Goal: Information Seeking & Learning: Learn about a topic

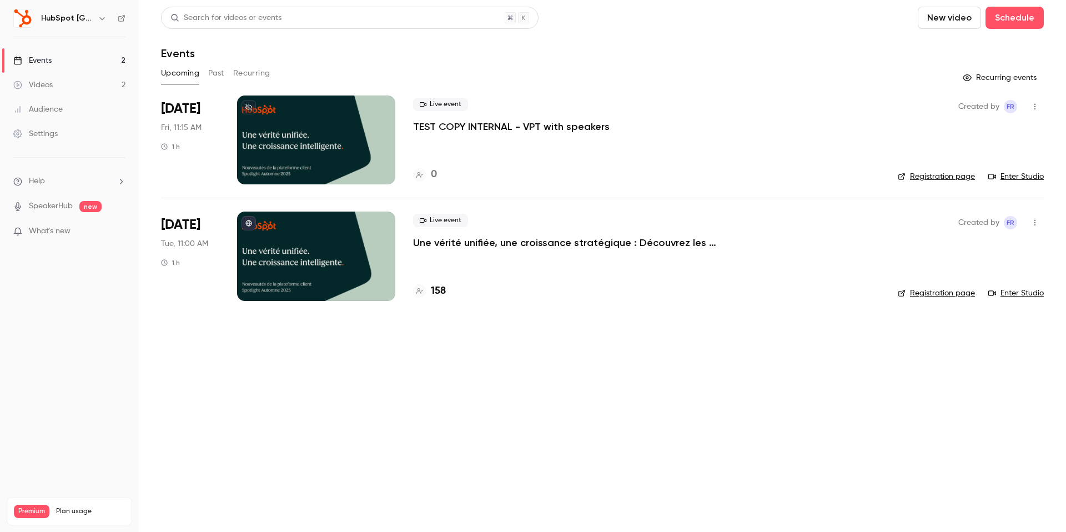
click at [55, 26] on div "HubSpot [GEOGRAPHIC_DATA]" at bounding box center [69, 18] width 112 height 19
click at [60, 21] on h6 "HubSpot [GEOGRAPHIC_DATA]" at bounding box center [67, 18] width 52 height 11
click at [84, 17] on h6 "HubSpot [GEOGRAPHIC_DATA]" at bounding box center [67, 18] width 52 height 11
click at [94, 17] on div "HubSpot [GEOGRAPHIC_DATA]" at bounding box center [75, 18] width 68 height 13
click at [98, 17] on icon "button" at bounding box center [102, 18] width 9 height 9
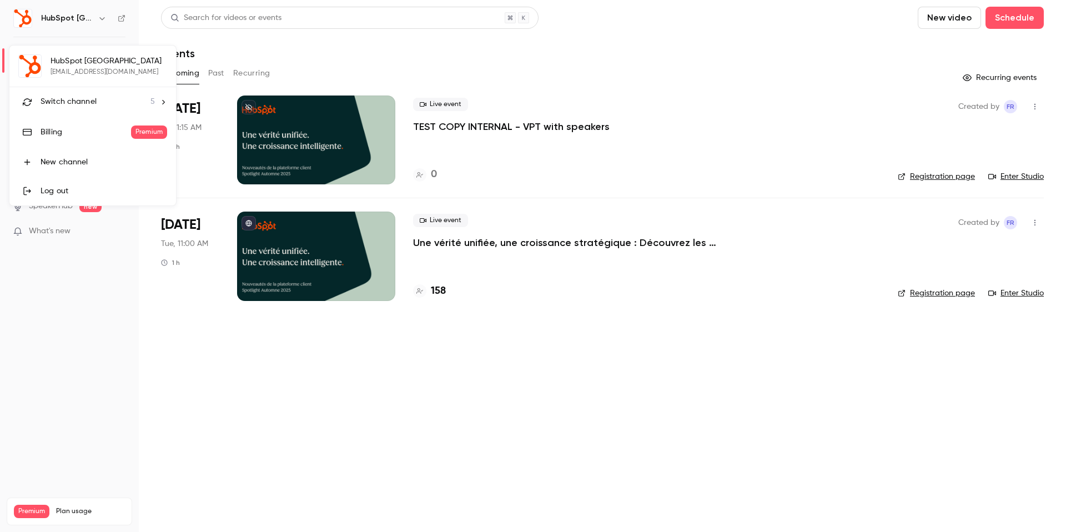
click at [77, 96] on span "Switch channel" at bounding box center [69, 102] width 56 height 12
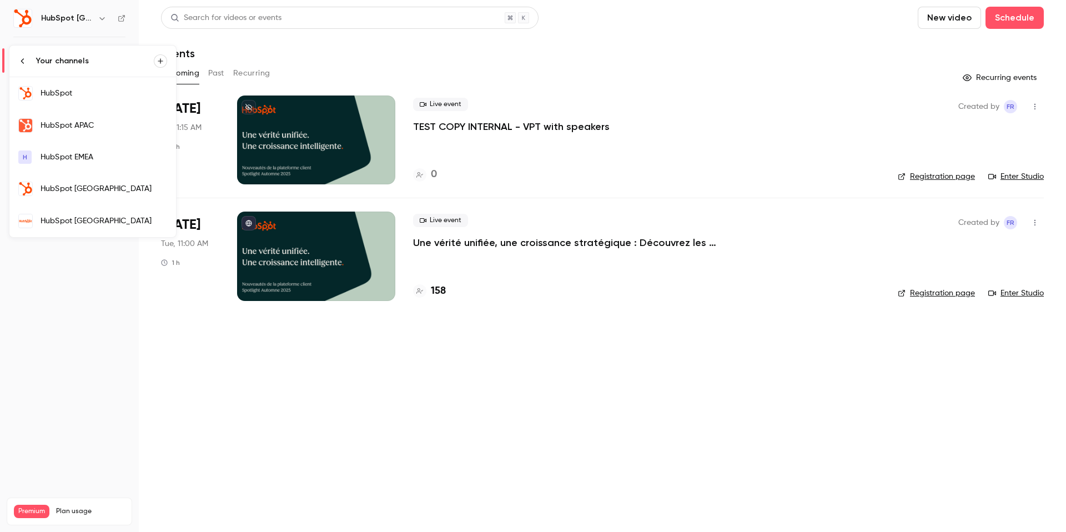
click at [84, 93] on div "HubSpot" at bounding box center [104, 93] width 127 height 11
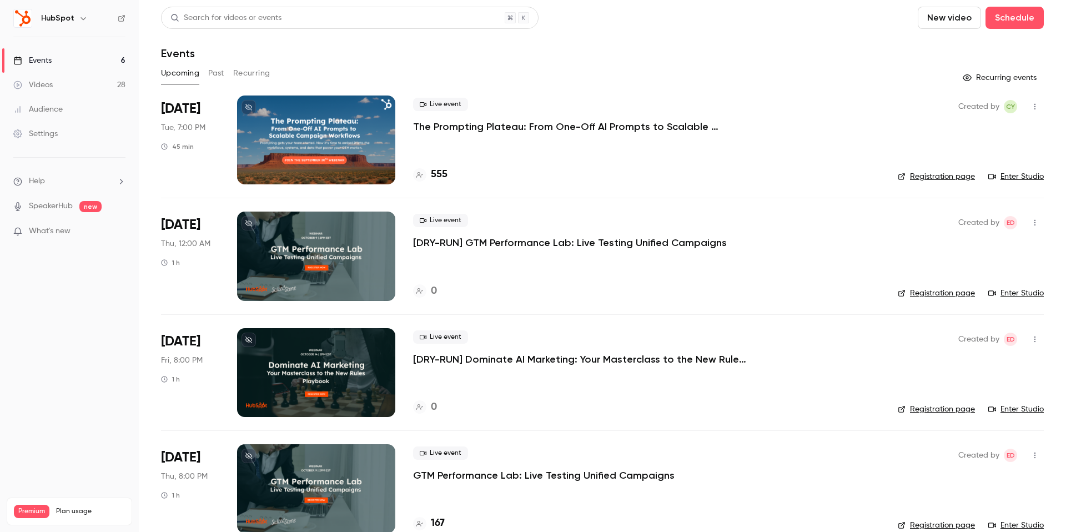
click at [214, 69] on button "Past" at bounding box center [216, 73] width 16 height 18
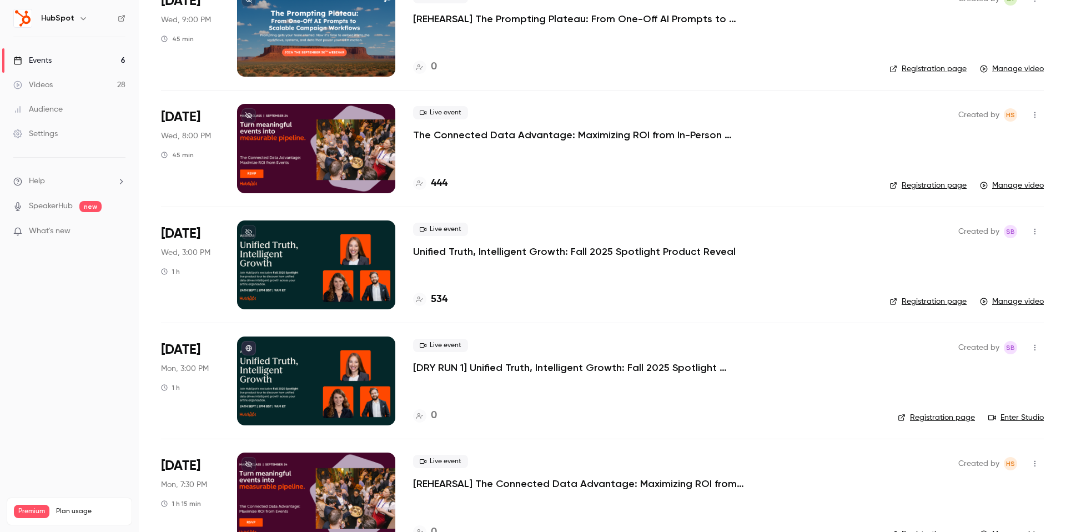
scroll to position [109, 0]
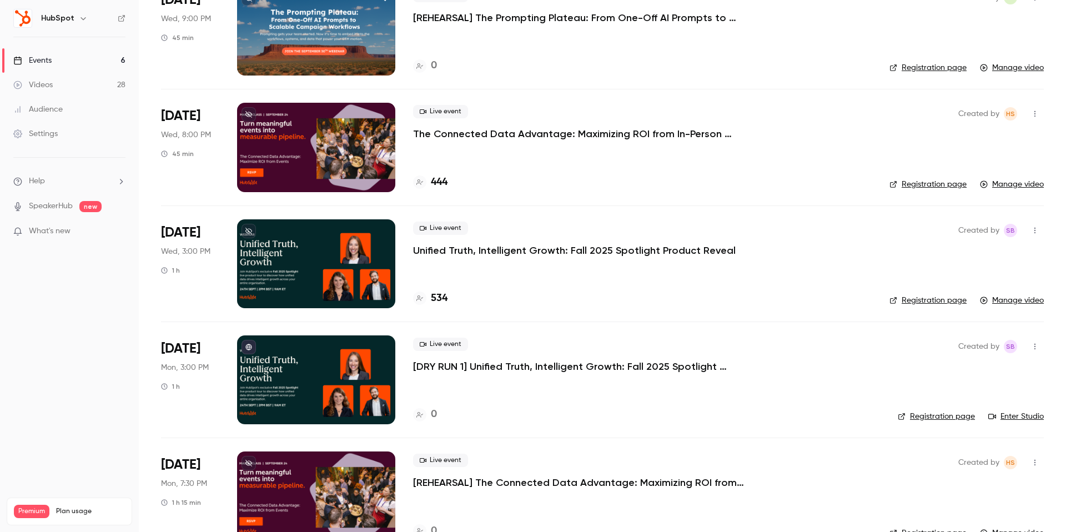
click at [504, 248] on p "Unified Truth, Intelligent Growth: Fall 2025 Spotlight Product Reveal" at bounding box center [574, 250] width 322 height 13
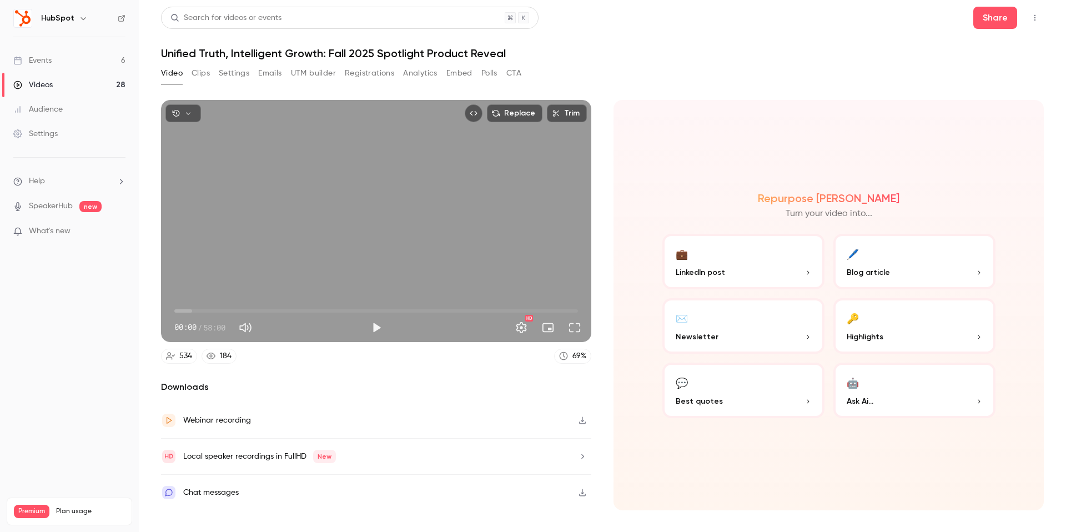
click at [486, 68] on button "Polls" at bounding box center [489, 73] width 16 height 18
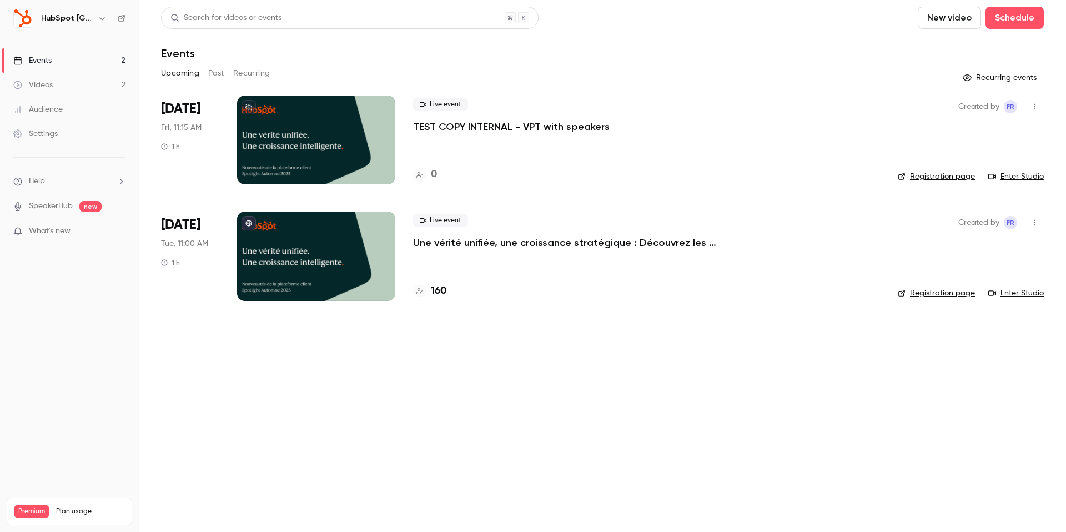
click at [99, 19] on icon "button" at bounding box center [102, 18] width 9 height 9
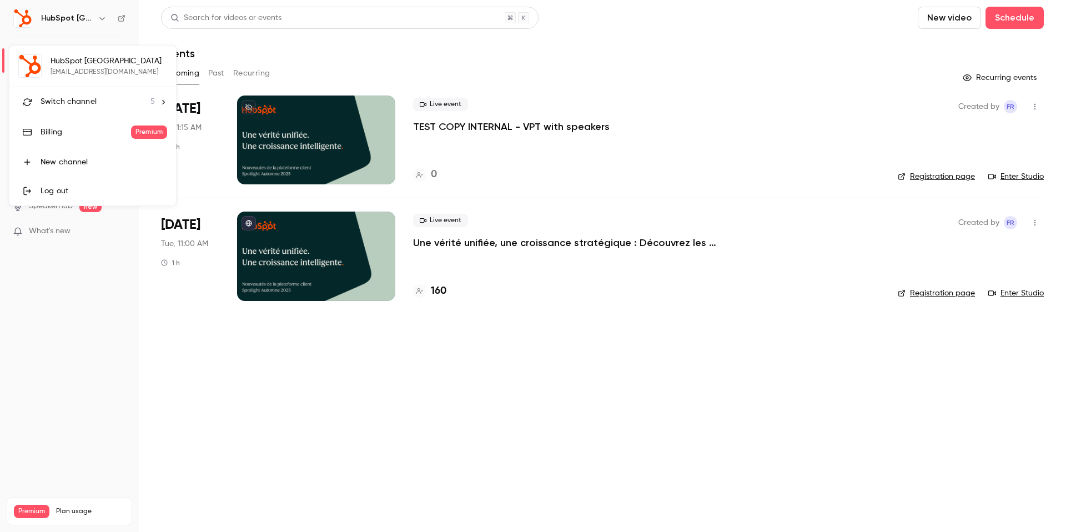
click at [88, 73] on div "HubSpot [GEOGRAPHIC_DATA] [EMAIL_ADDRESS][DOMAIN_NAME] Switch channel 5 Billing…" at bounding box center [92, 126] width 166 height 160
click at [82, 103] on span "Switch channel" at bounding box center [69, 102] width 56 height 12
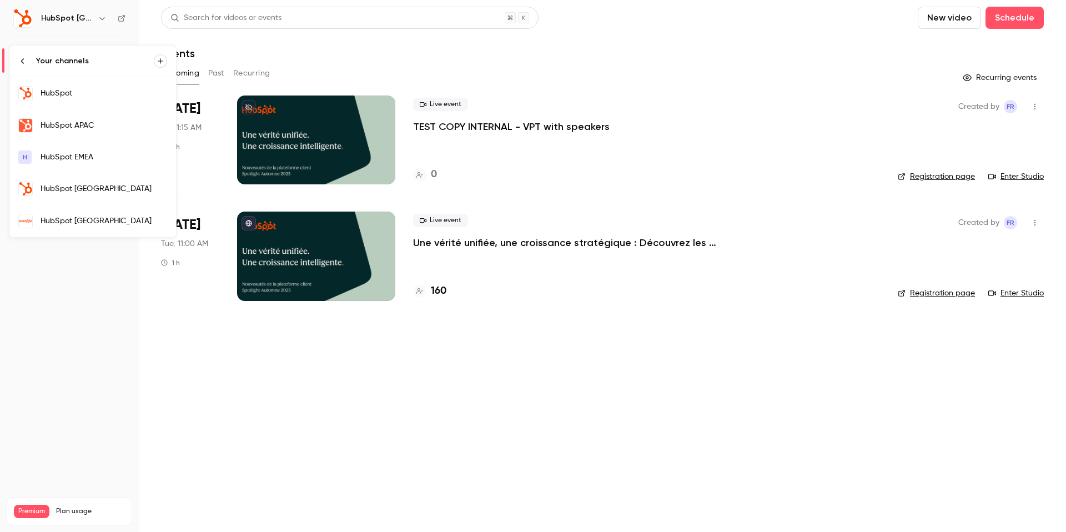
click at [79, 96] on div "HubSpot" at bounding box center [104, 93] width 127 height 11
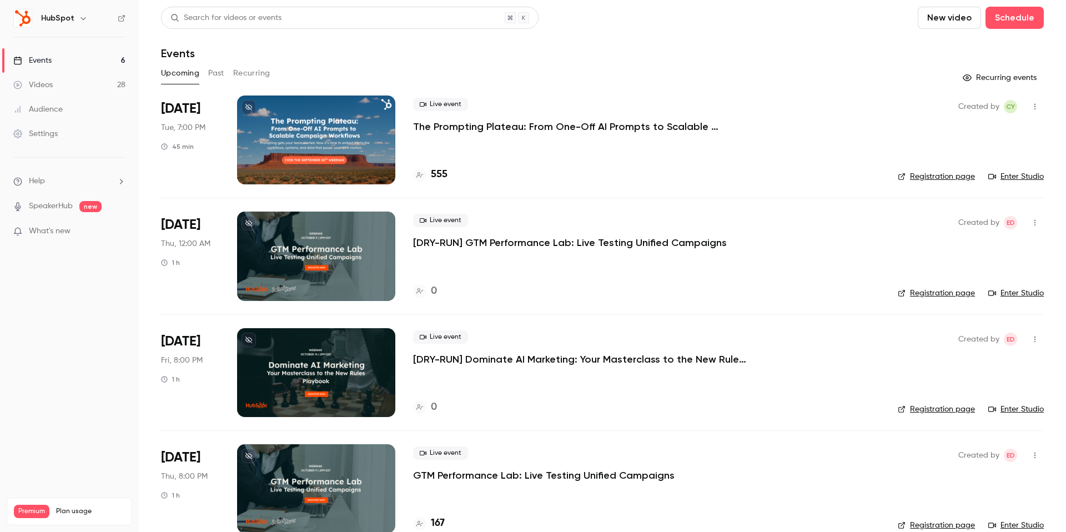
click at [210, 77] on button "Past" at bounding box center [216, 73] width 16 height 18
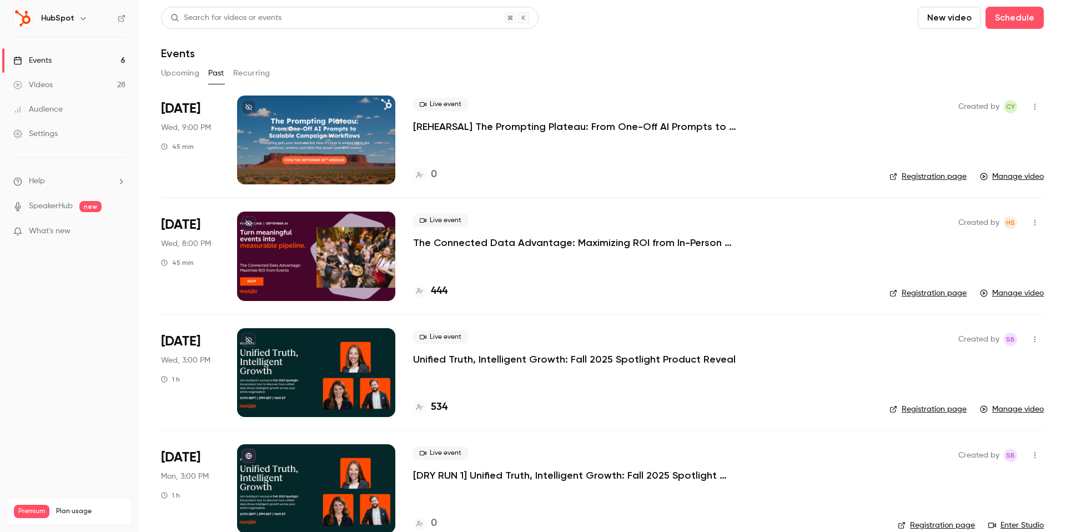
click at [511, 361] on p "Unified Truth, Intelligent Growth: Fall 2025 Spotlight Product Reveal" at bounding box center [574, 358] width 322 height 13
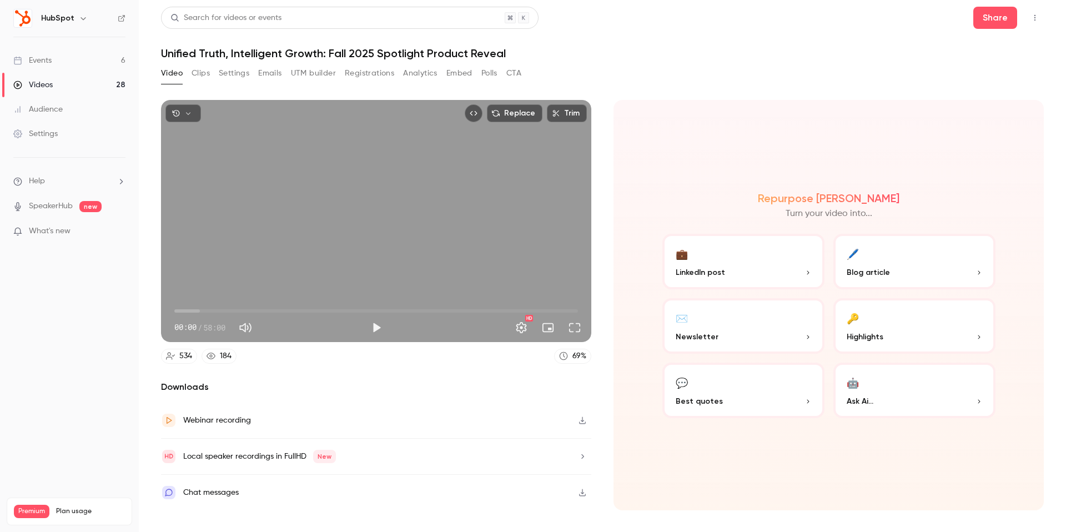
click at [511, 77] on button "CTA" at bounding box center [513, 73] width 15 height 18
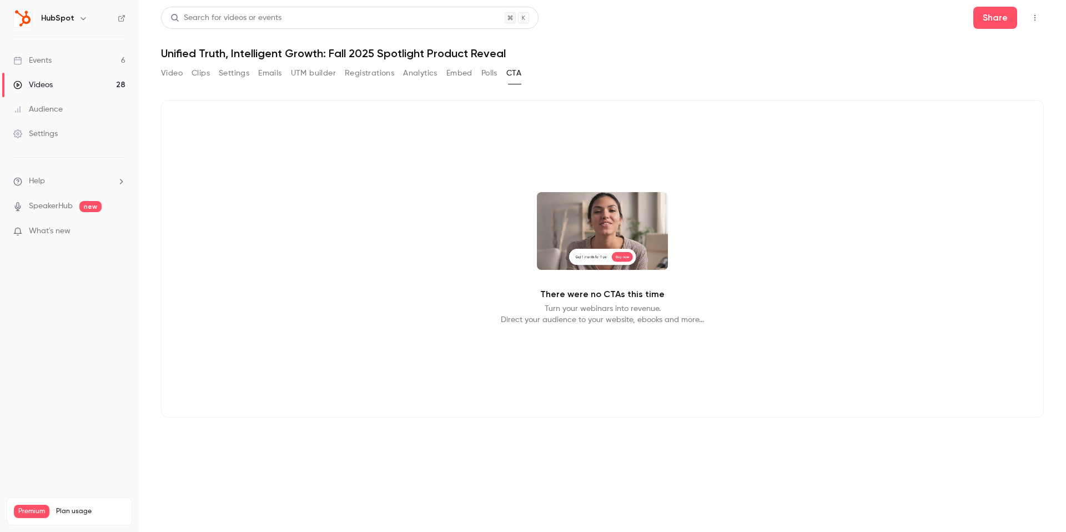
click at [491, 70] on button "Polls" at bounding box center [489, 73] width 16 height 18
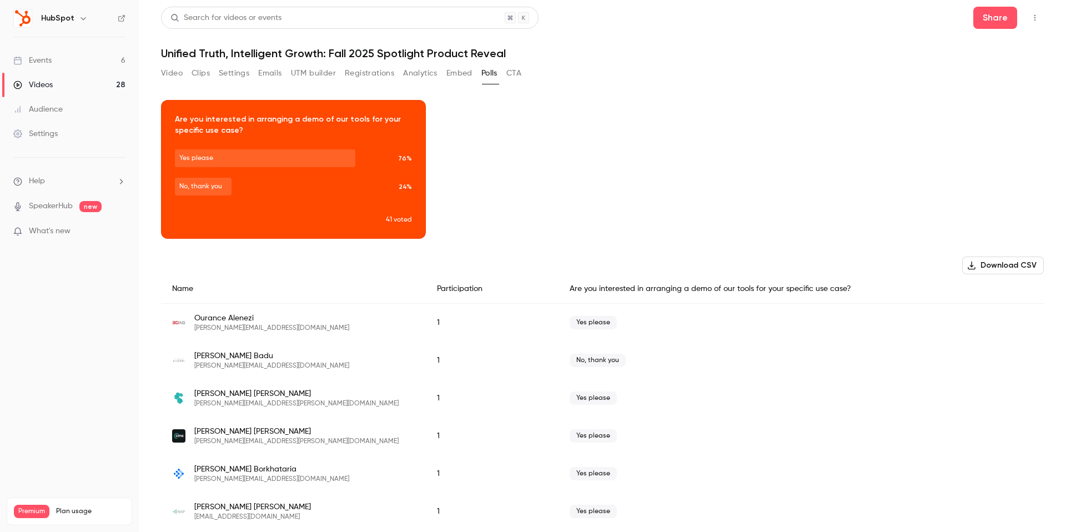
click at [466, 71] on button "Embed" at bounding box center [459, 73] width 26 height 18
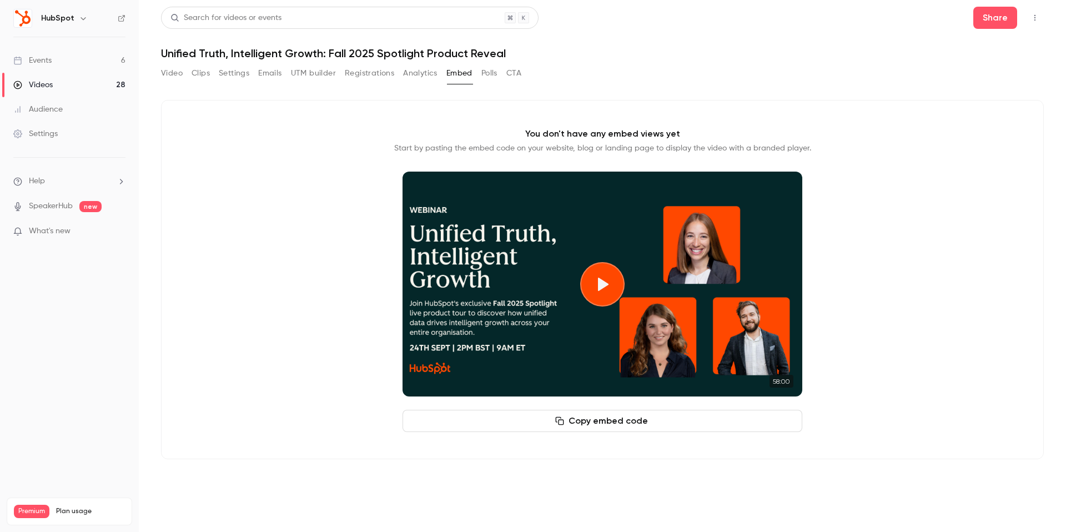
click at [492, 72] on button "Polls" at bounding box center [489, 73] width 16 height 18
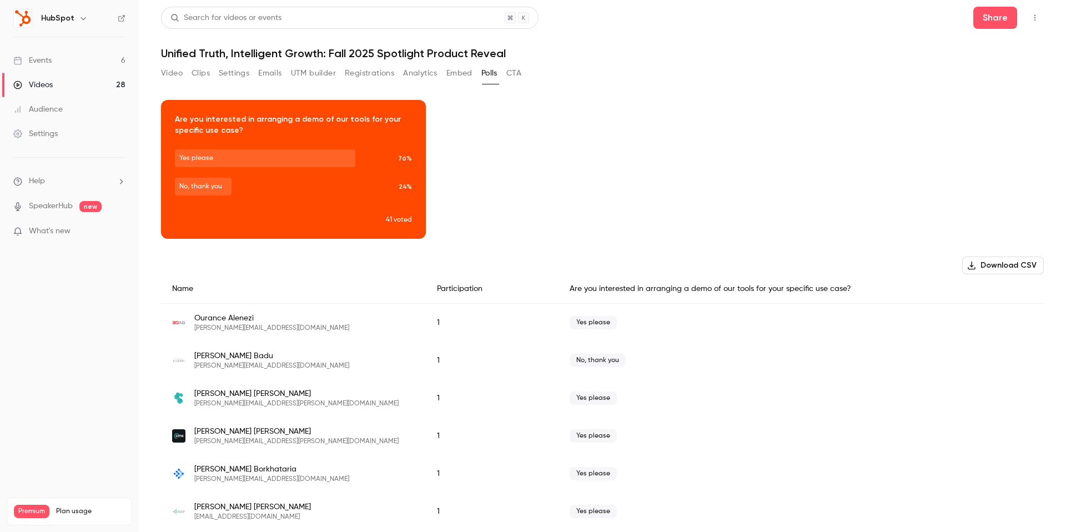
click at [455, 70] on button "Embed" at bounding box center [459, 73] width 26 height 18
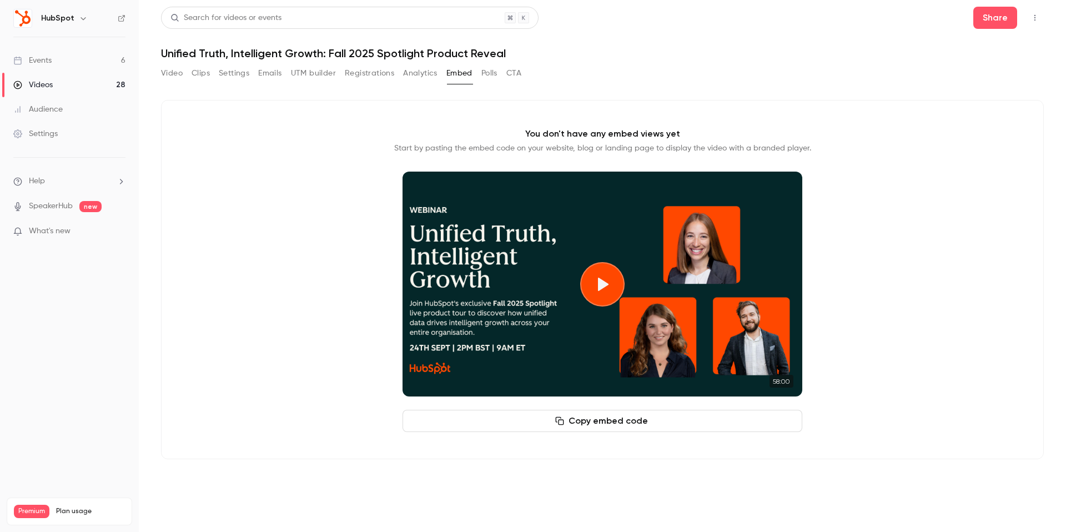
click at [426, 71] on button "Analytics" at bounding box center [420, 73] width 34 height 18
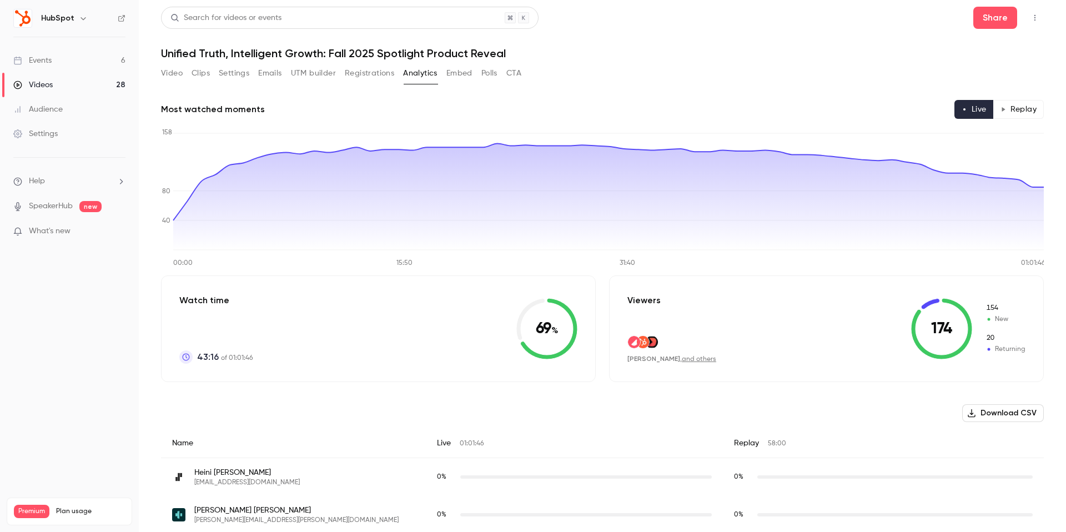
click at [368, 76] on button "Registrations" at bounding box center [369, 73] width 49 height 18
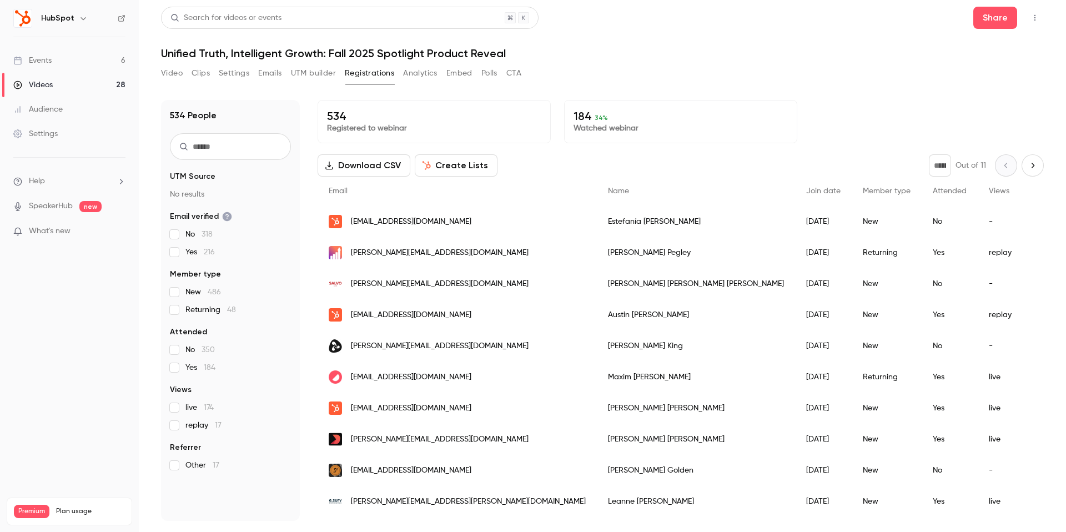
click at [330, 75] on button "UTM builder" at bounding box center [313, 73] width 45 height 18
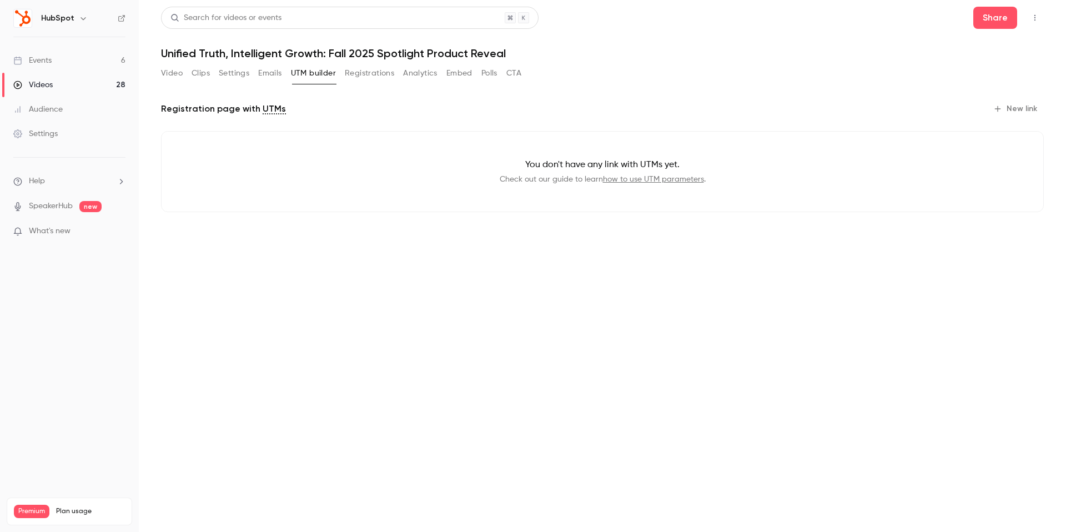
click at [280, 73] on button "Emails" at bounding box center [269, 73] width 23 height 18
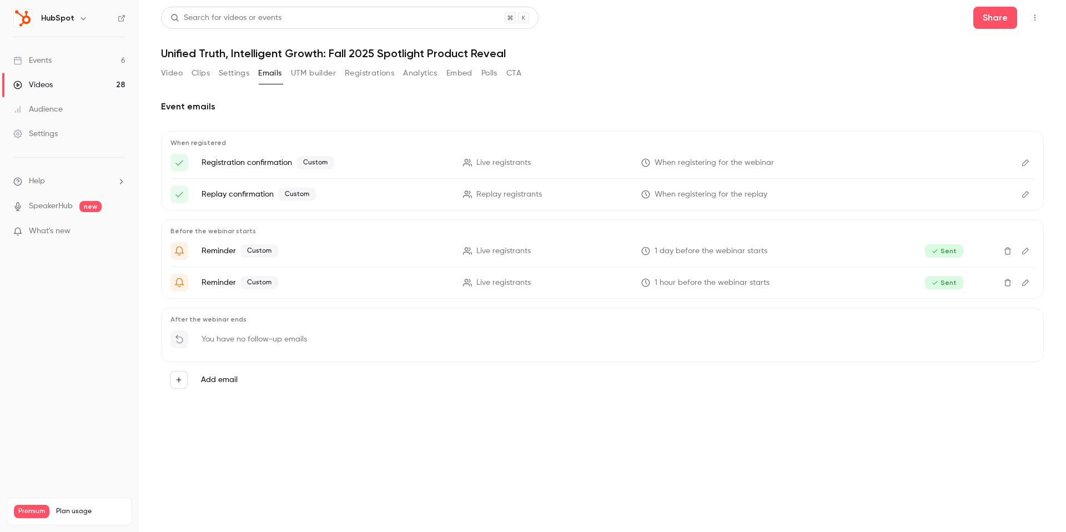
click at [236, 74] on button "Settings" at bounding box center [234, 73] width 31 height 18
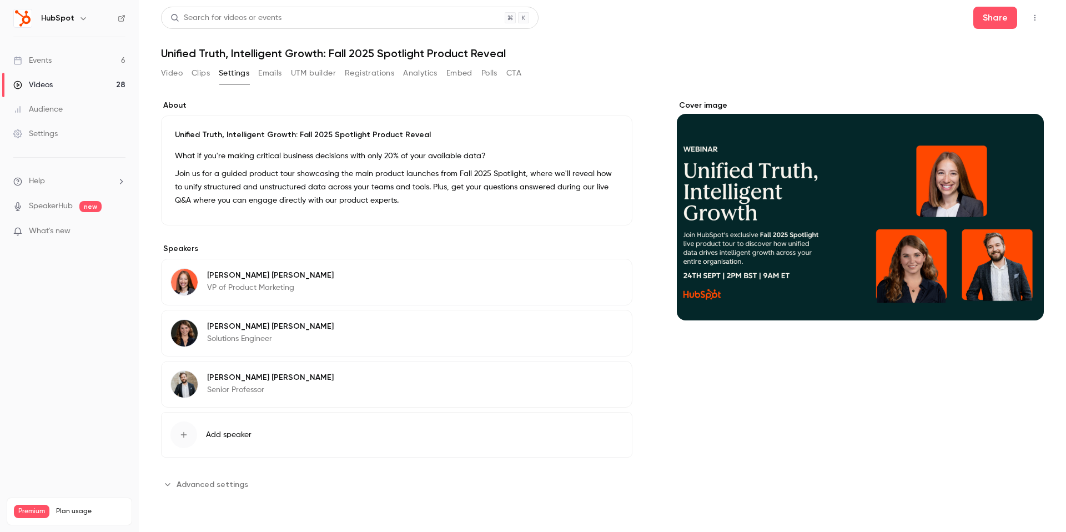
click at [201, 74] on button "Clips" at bounding box center [200, 73] width 18 height 18
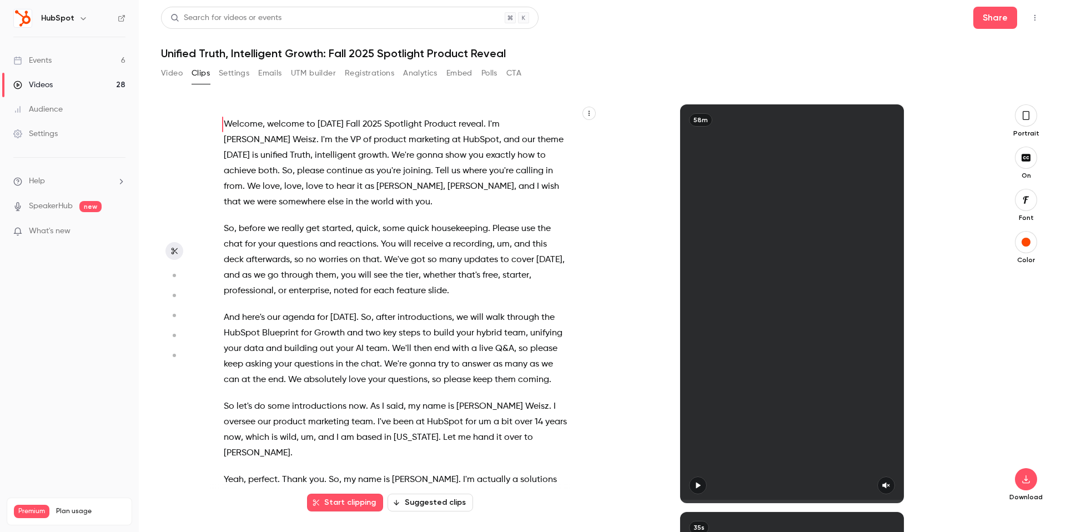
click at [175, 75] on button "Video" at bounding box center [172, 73] width 22 height 18
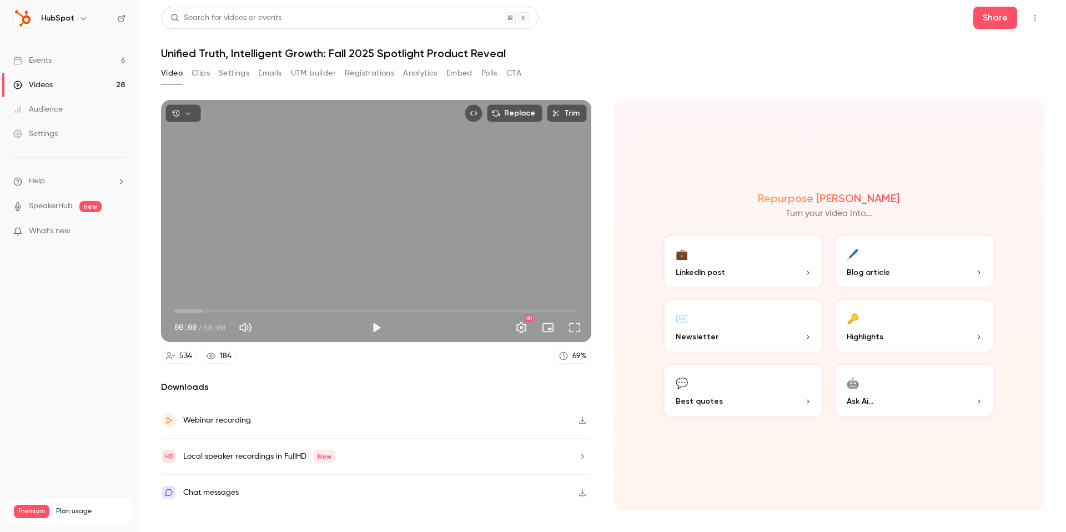
click at [253, 488] on div "Chat messages" at bounding box center [376, 493] width 430 height 36
